Goal: Information Seeking & Learning: Learn about a topic

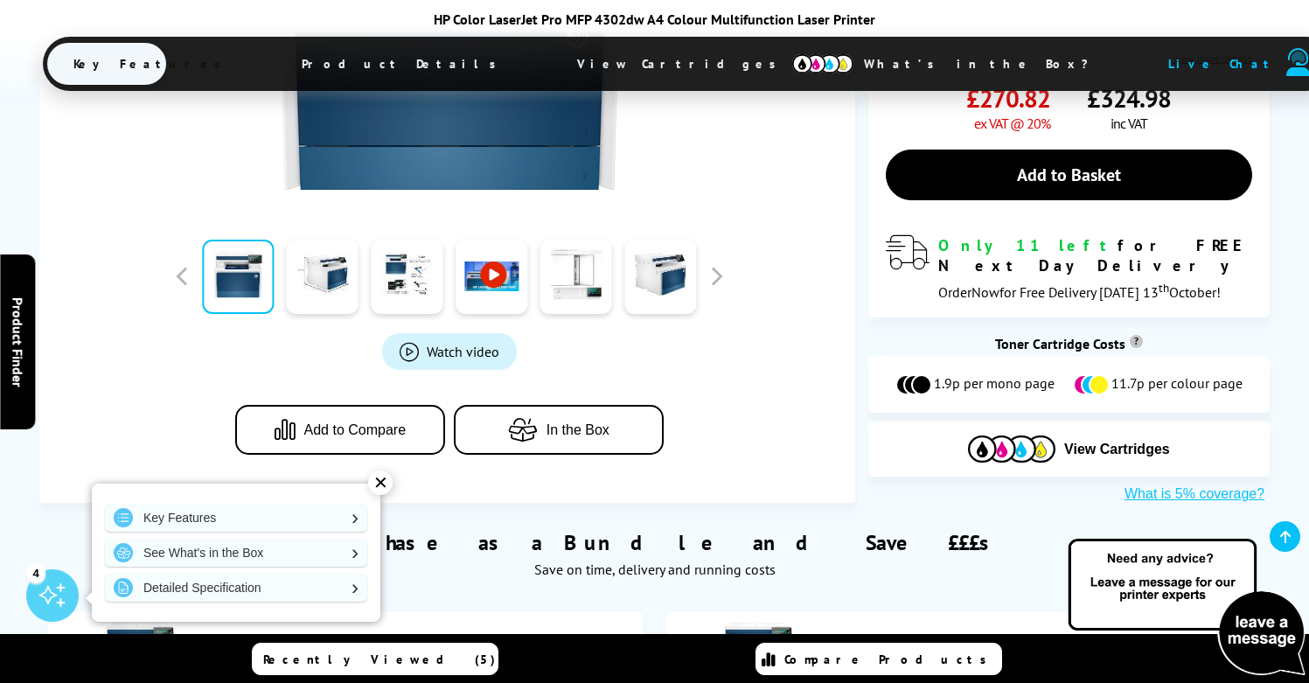
scroll to position [611, 0]
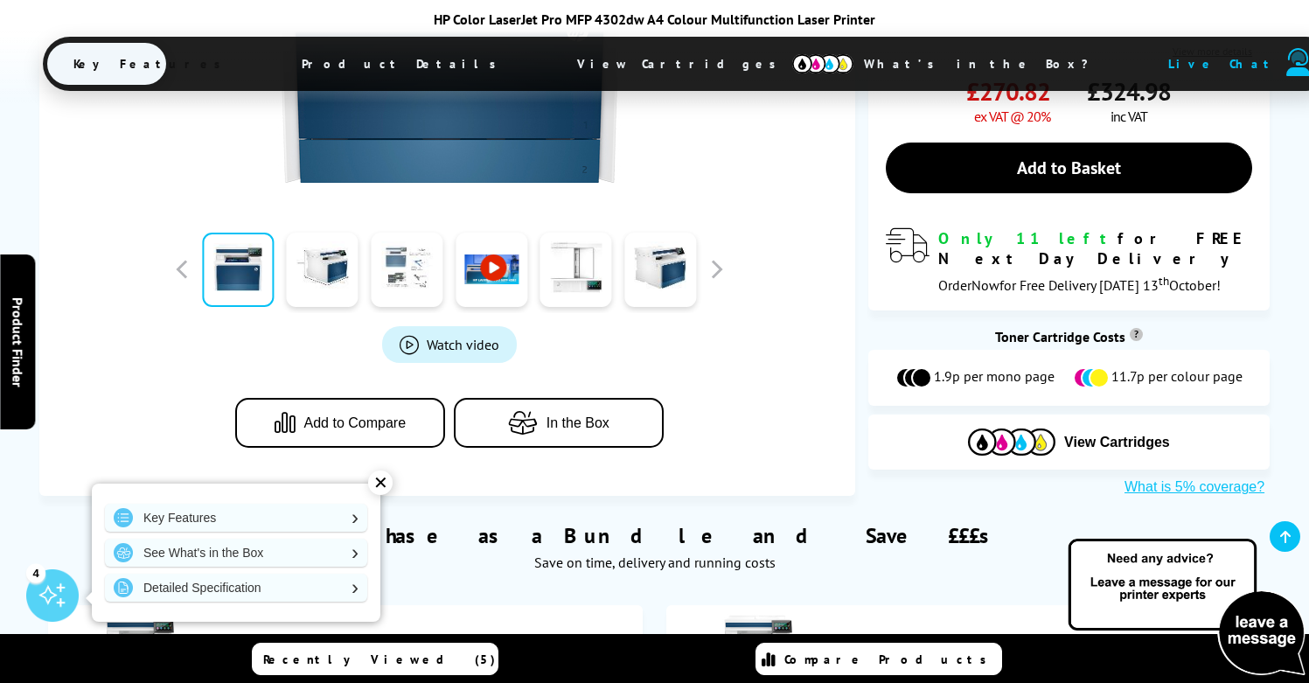
click at [398, 257] on link at bounding box center [407, 270] width 72 height 74
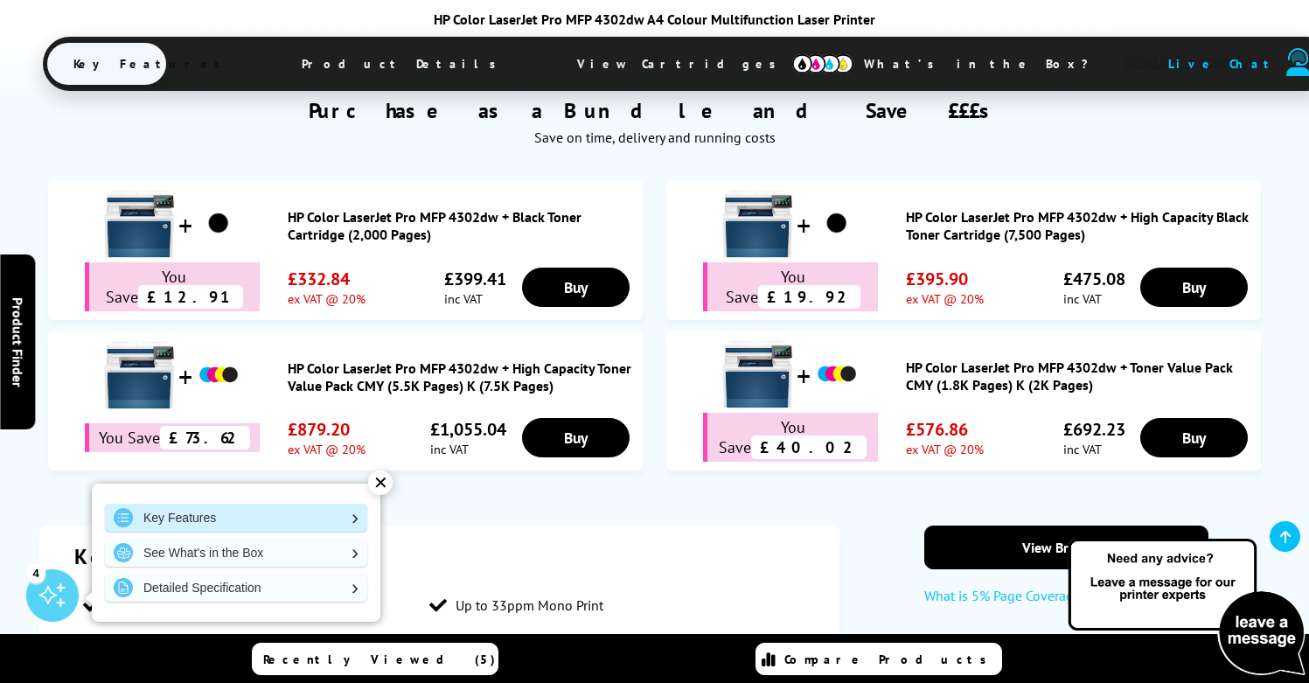
click at [334, 518] on link "Key Features" at bounding box center [236, 518] width 262 height 28
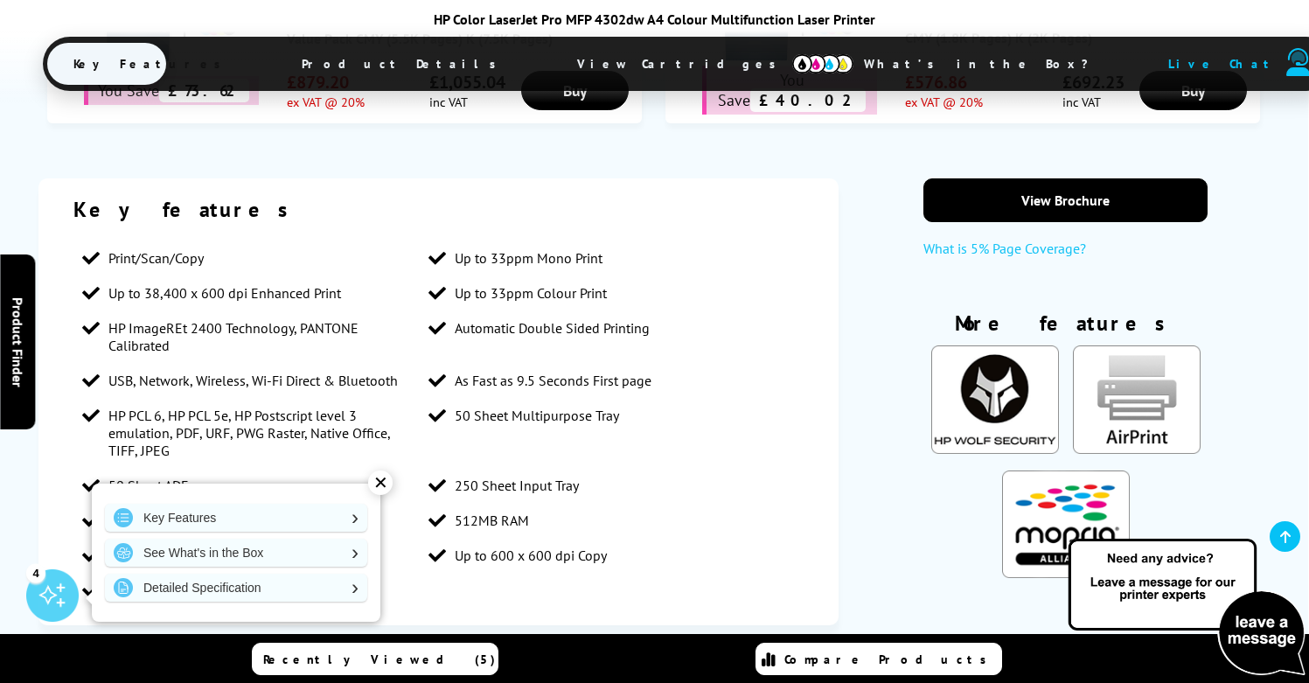
scroll to position [1383, 0]
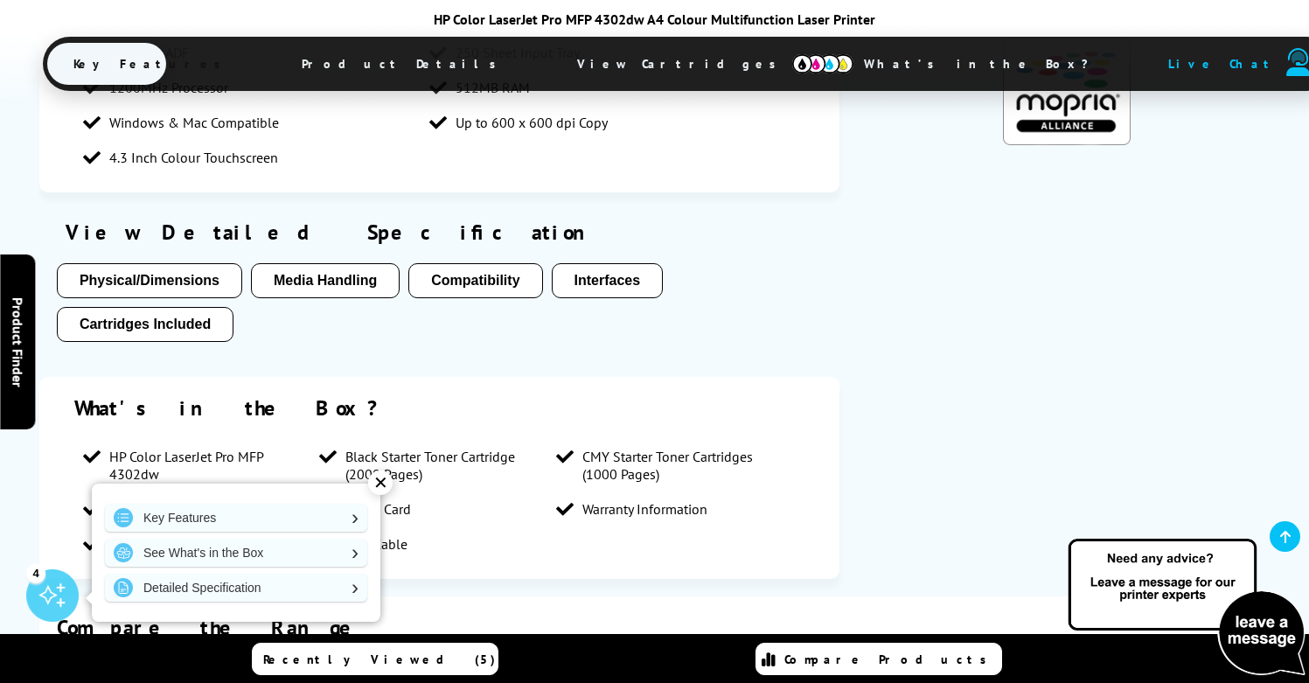
click at [358, 263] on button "Media Handling" at bounding box center [325, 280] width 149 height 35
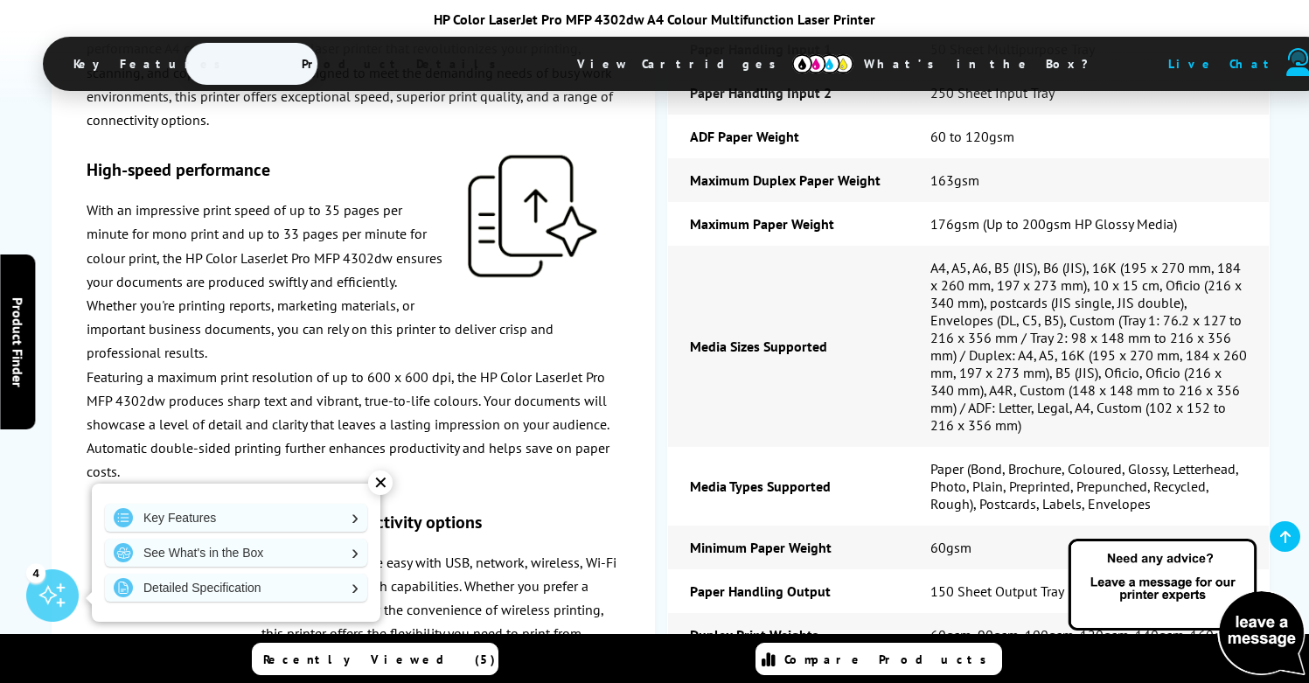
scroll to position [4199, 0]
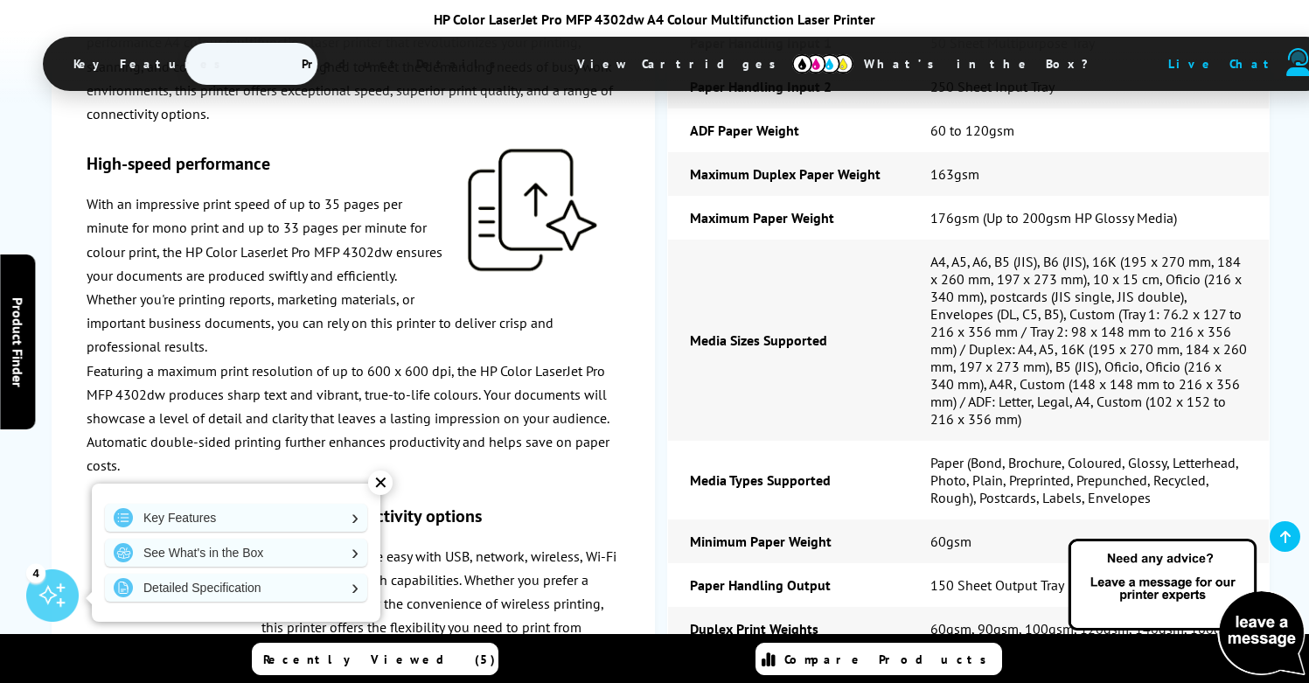
click at [379, 478] on div "✕" at bounding box center [380, 482] width 24 height 24
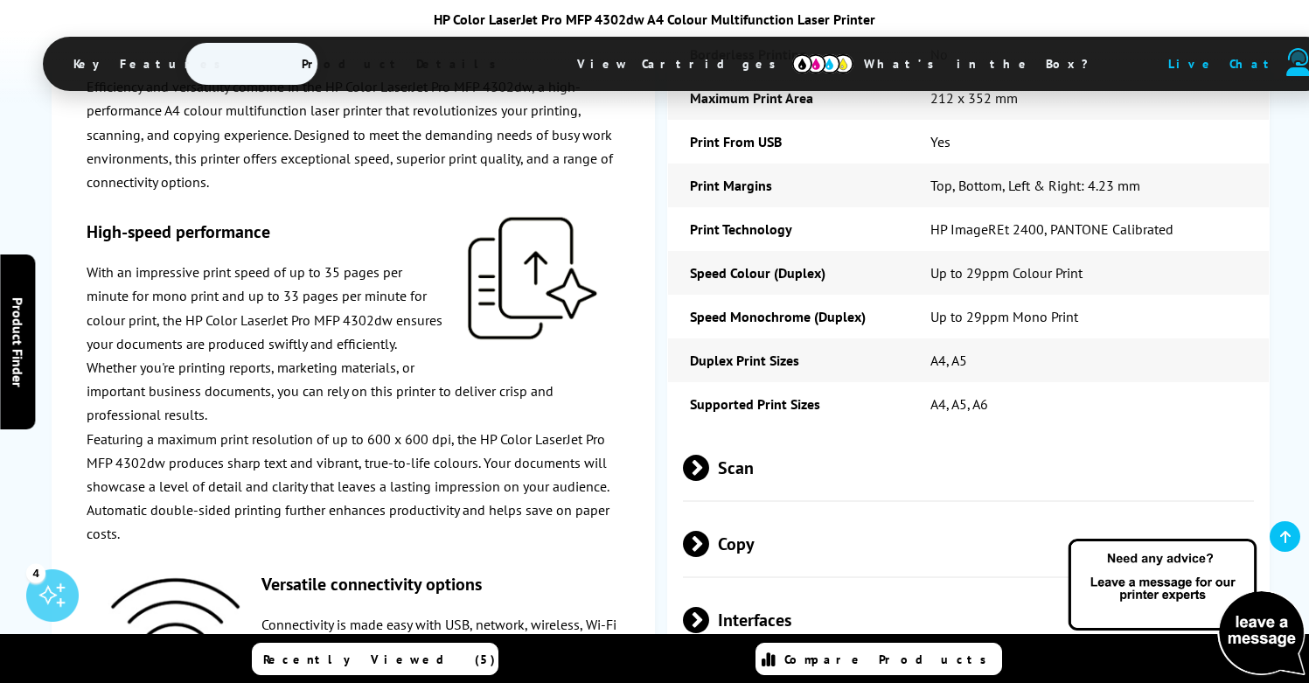
click at [256, 61] on span "Key Features" at bounding box center [151, 64] width 209 height 42
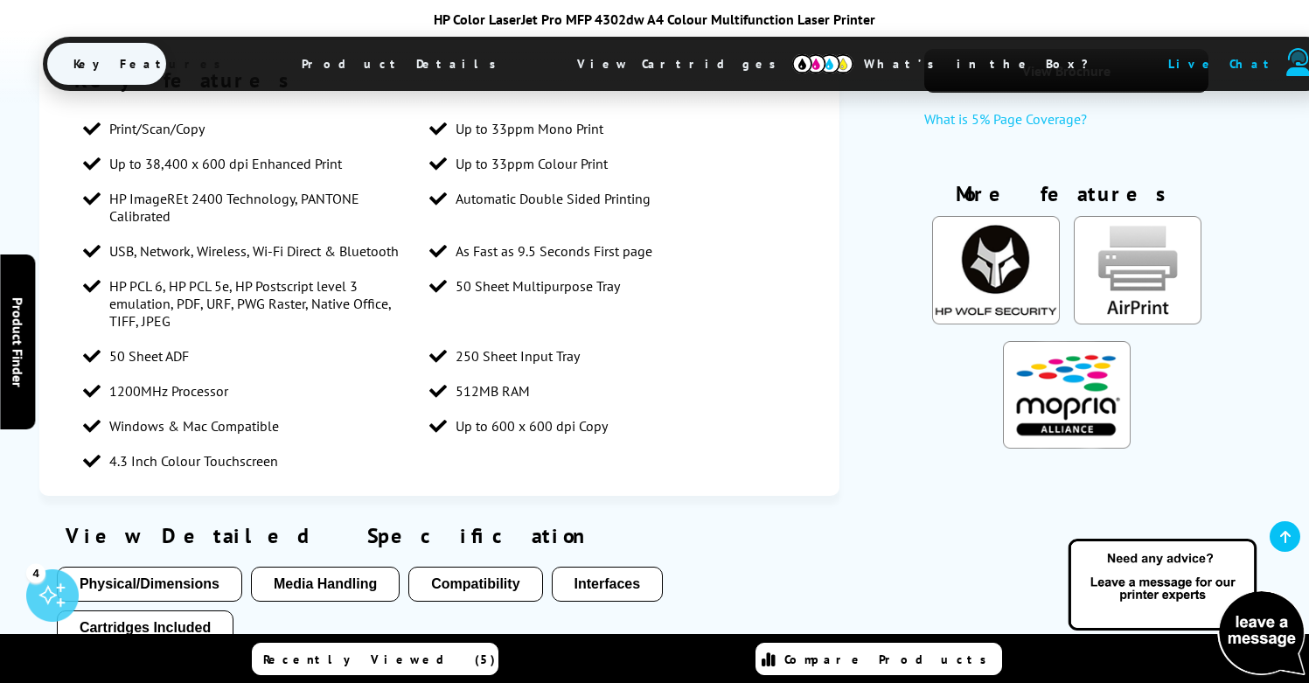
scroll to position [1470, 0]
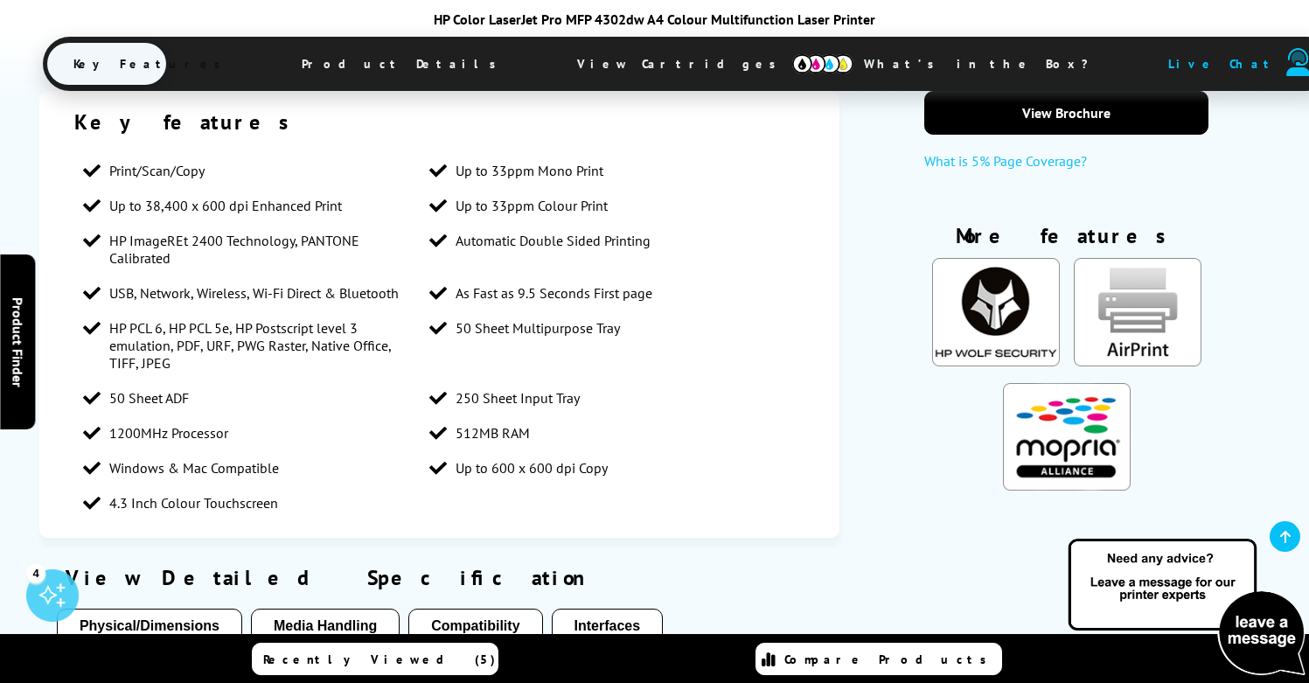
click at [462, 62] on span "Product Details" at bounding box center [403, 64] width 256 height 42
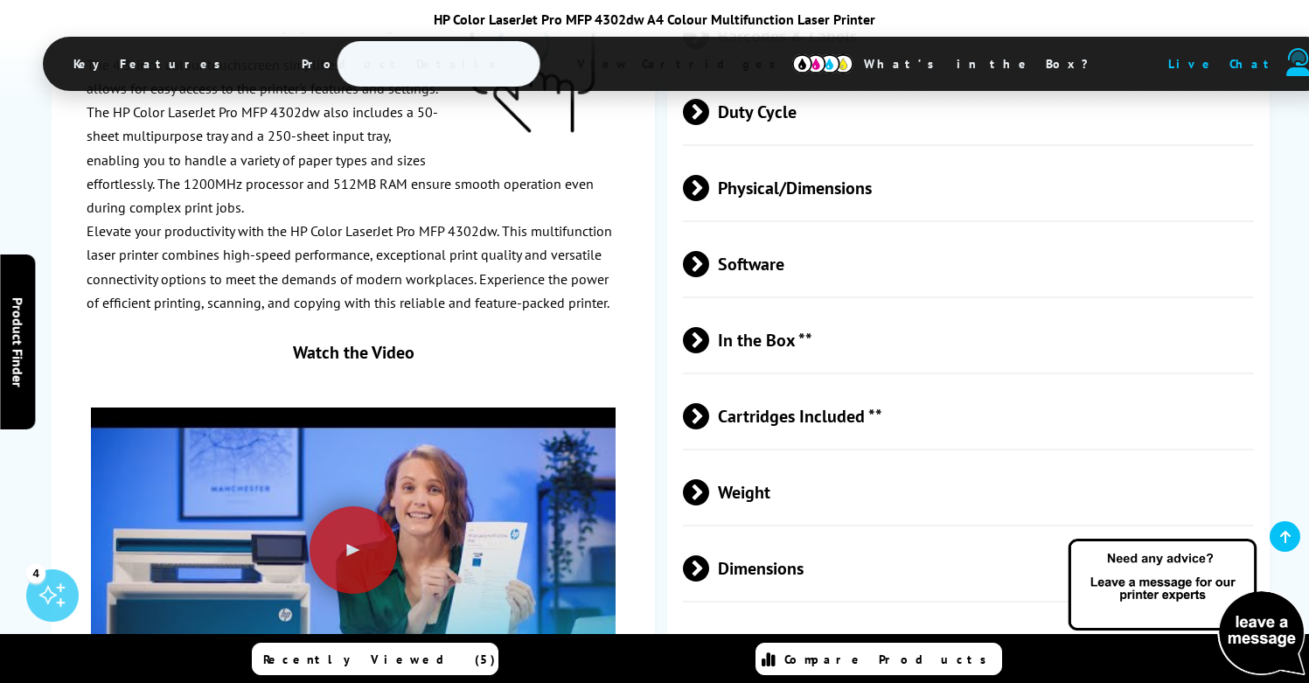
scroll to position [4967, 0]
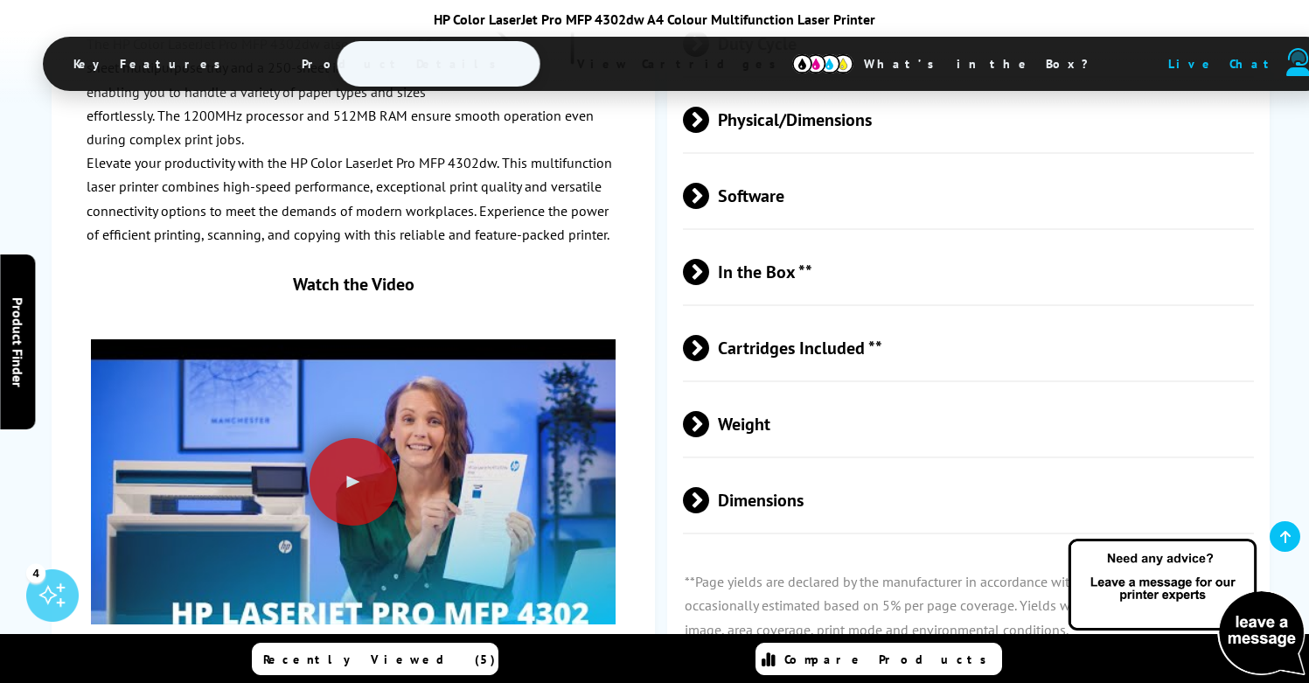
click at [793, 332] on span "Cartridges Included **" at bounding box center [968, 348] width 571 height 66
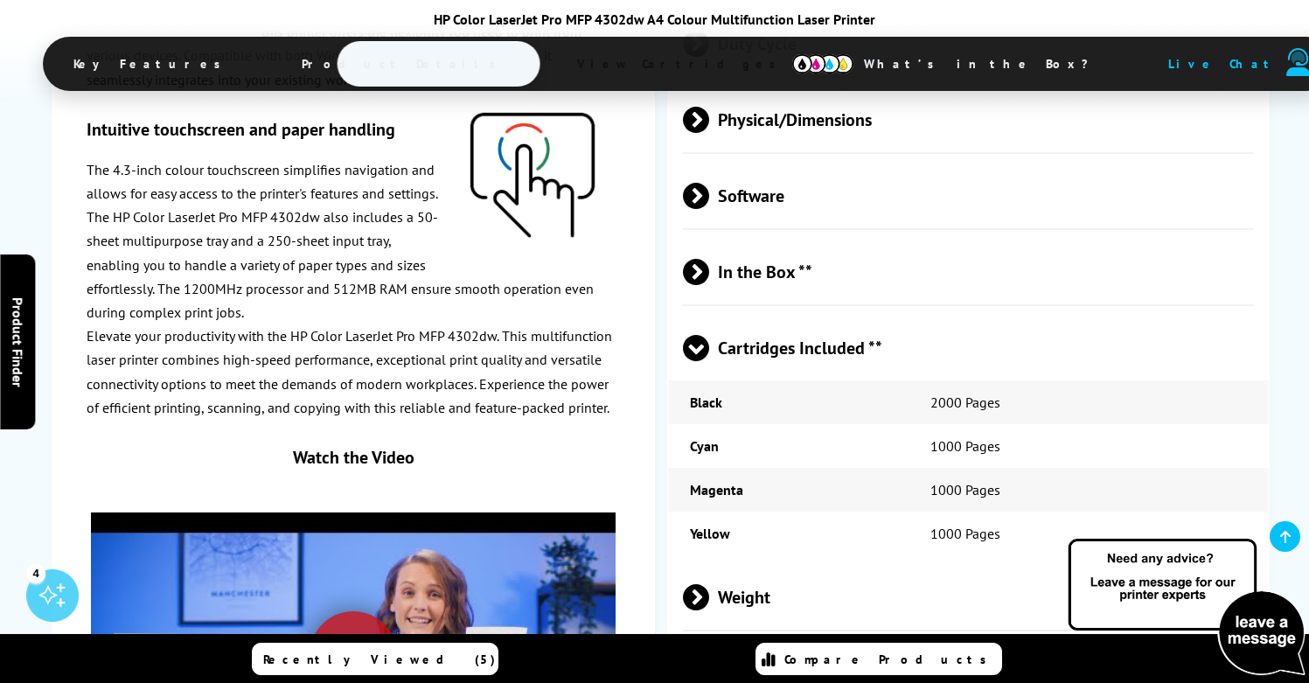
click at [813, 322] on span "Cartridges Included **" at bounding box center [968, 348] width 571 height 66
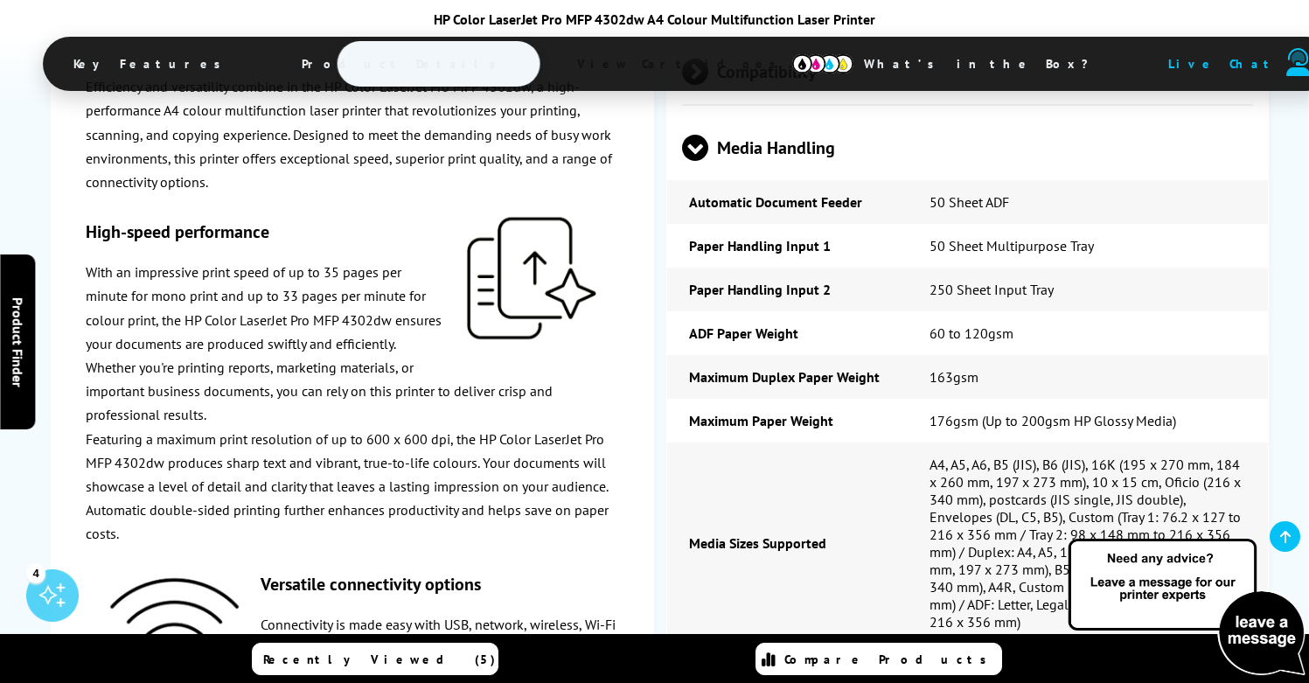
scroll to position [3996, 0]
